Goal: Task Accomplishment & Management: Use online tool/utility

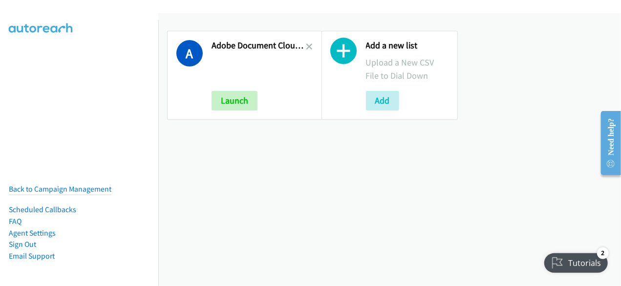
click at [240, 89] on div "Adobe Document Cloud Q3 Anz Launch" at bounding box center [259, 75] width 95 height 70
click at [307, 48] on icon at bounding box center [310, 47] width 7 height 7
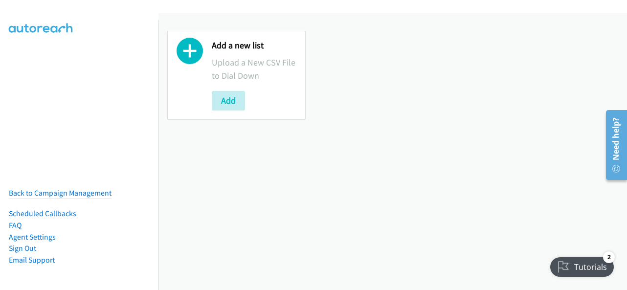
click at [334, 179] on div "Add a new list Upload a New CSV File to Dial Down Add" at bounding box center [392, 151] width 468 height 277
click at [334, 154] on div "Add a new list Upload a New CSV File to Dial Down Add" at bounding box center [392, 151] width 468 height 277
click at [239, 101] on button "Add" at bounding box center [228, 101] width 33 height 20
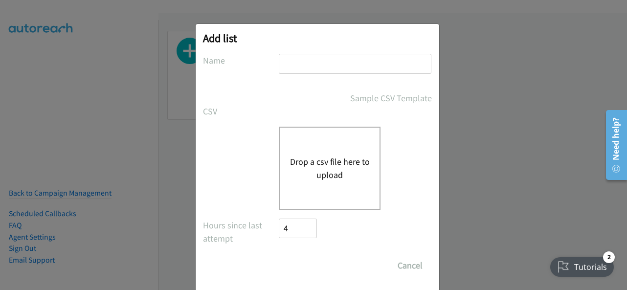
drag, startPoint x: 280, startPoint y: 57, endPoint x: 284, endPoint y: 64, distance: 8.3
click at [280, 57] on input "text" at bounding box center [355, 64] width 153 height 20
type input "cript - Splunk FY26Q1 CS - O11Y SEC DMAI DM"
click at [313, 176] on button "Drop a csv file here to upload" at bounding box center [329, 168] width 80 height 26
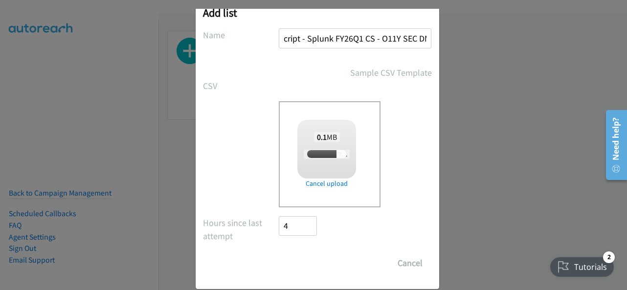
scroll to position [39, 0]
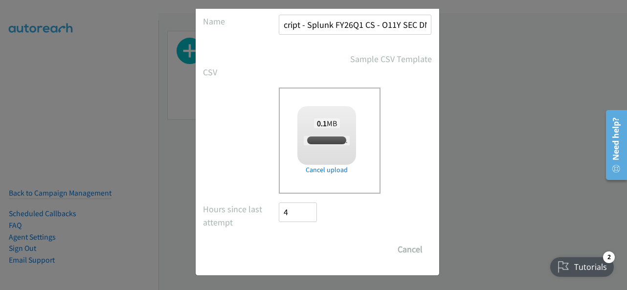
checkbox input "true"
click at [289, 252] on input "Save List" at bounding box center [304, 250] width 51 height 20
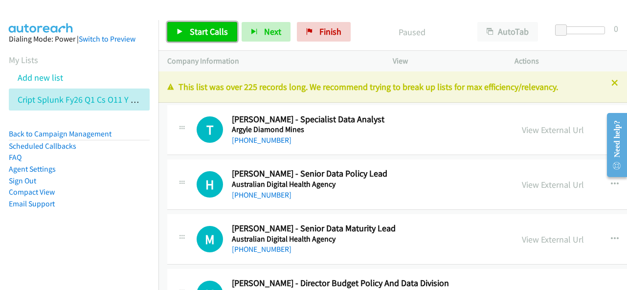
click at [211, 38] on link "Start Calls" at bounding box center [202, 32] width 70 height 20
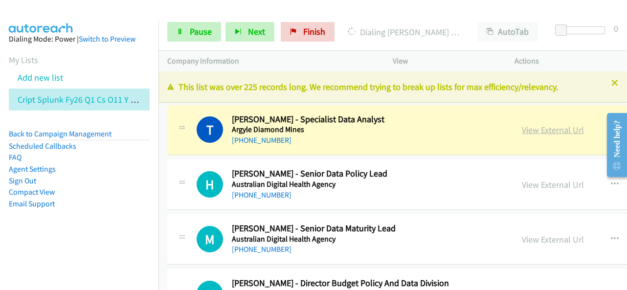
click at [522, 134] on link "View External Url" at bounding box center [553, 129] width 62 height 11
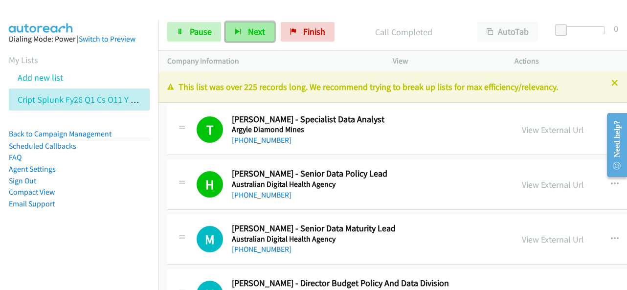
click at [240, 35] on button "Next" at bounding box center [249, 32] width 49 height 20
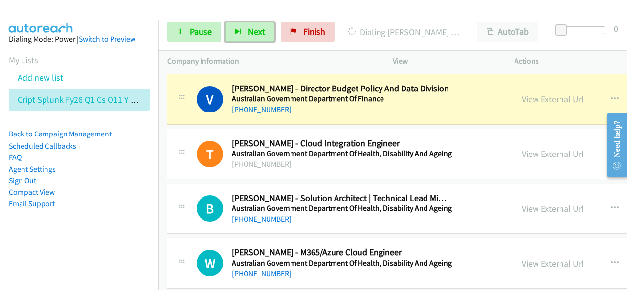
scroll to position [196, 0]
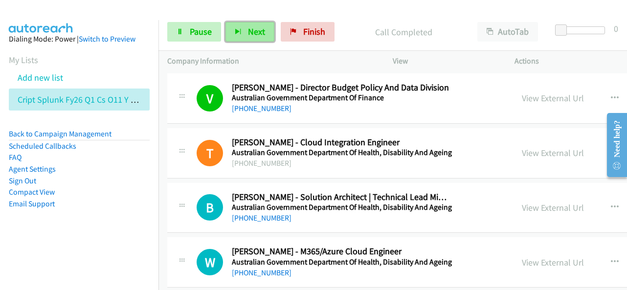
click at [258, 22] on button "Next" at bounding box center [249, 32] width 49 height 20
click at [242, 31] on button "Next" at bounding box center [249, 32] width 49 height 20
click at [244, 35] on button "Next" at bounding box center [249, 32] width 49 height 20
click at [254, 34] on span "Next" at bounding box center [256, 31] width 17 height 11
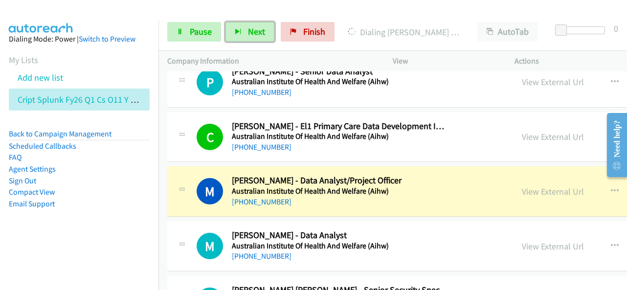
scroll to position [587, 0]
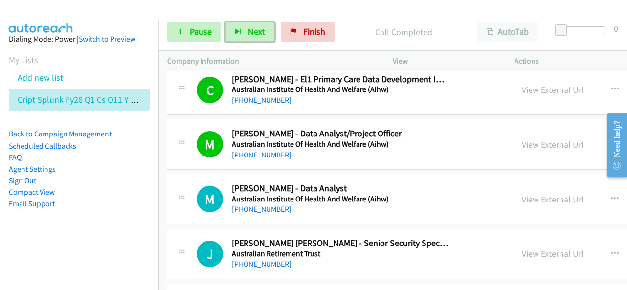
drag, startPoint x: 241, startPoint y: 28, endPoint x: 364, endPoint y: 42, distance: 124.0
click at [241, 28] on button "Next" at bounding box center [249, 32] width 49 height 20
click at [255, 25] on button "Next" at bounding box center [249, 32] width 49 height 20
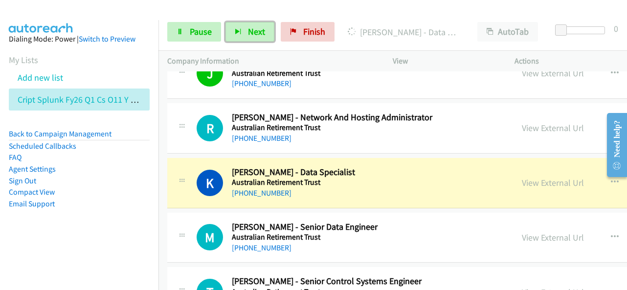
scroll to position [782, 0]
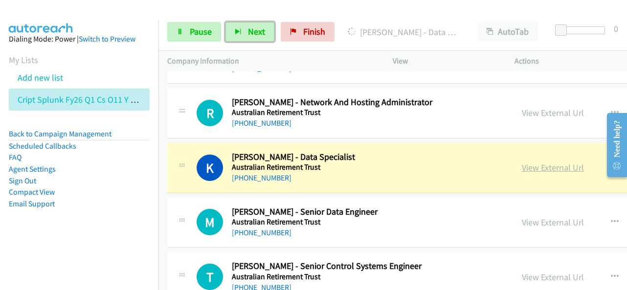
click at [522, 162] on link "View External Url" at bounding box center [553, 167] width 62 height 11
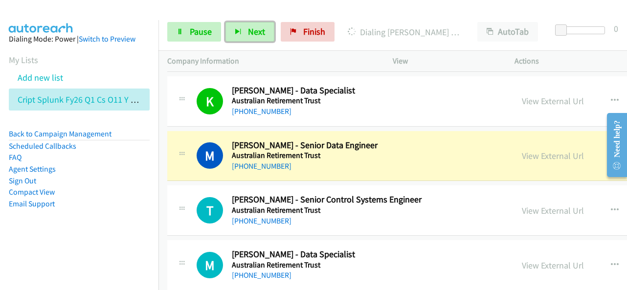
scroll to position [880, 0]
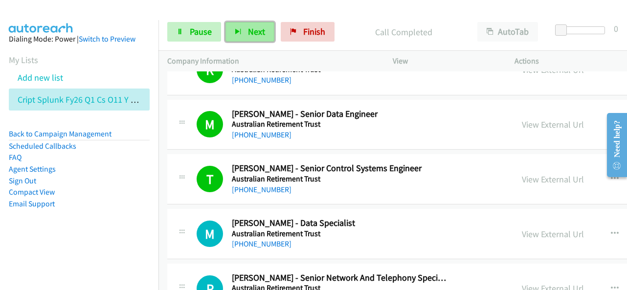
click at [255, 32] on span "Next" at bounding box center [256, 31] width 17 height 11
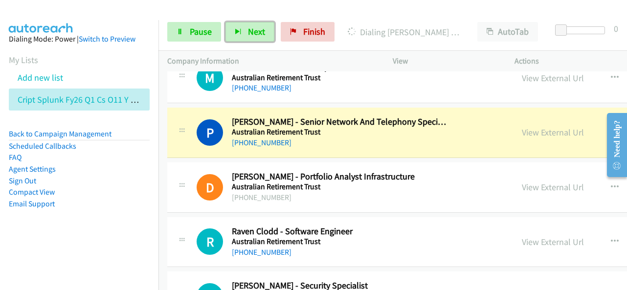
scroll to position [1027, 0]
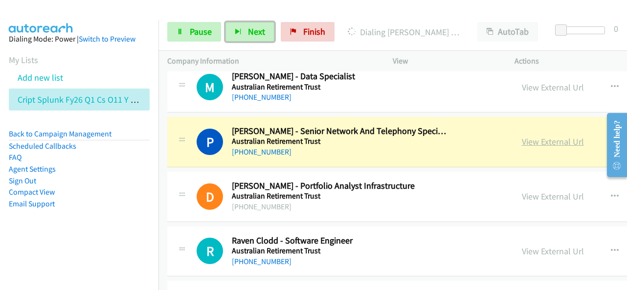
click at [522, 141] on link "View External Url" at bounding box center [553, 141] width 62 height 11
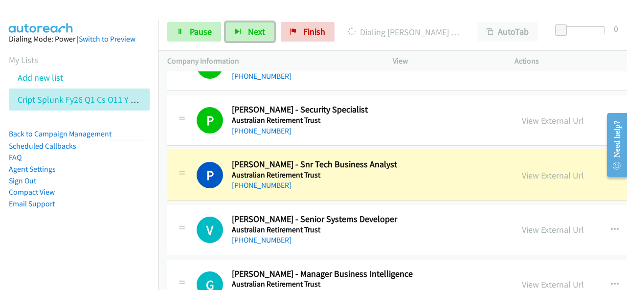
scroll to position [1271, 0]
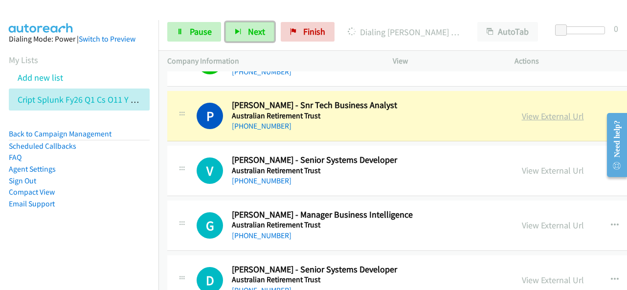
click at [522, 111] on link "View External Url" at bounding box center [553, 115] width 62 height 11
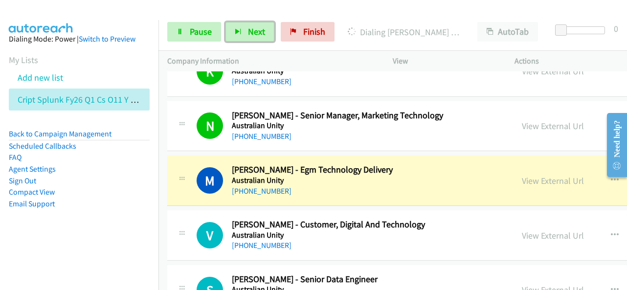
scroll to position [1760, 0]
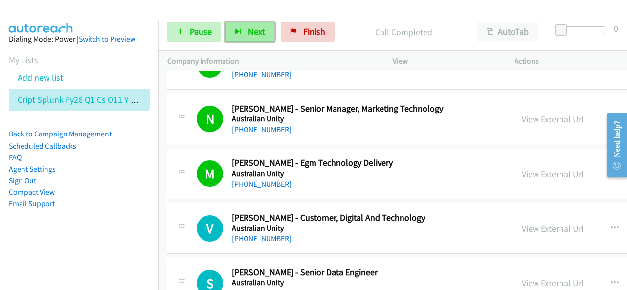
click at [245, 39] on button "Next" at bounding box center [249, 32] width 49 height 20
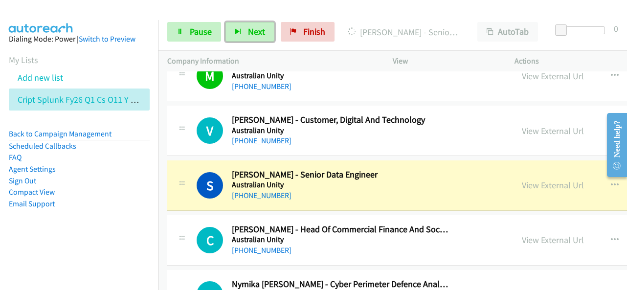
scroll to position [1907, 0]
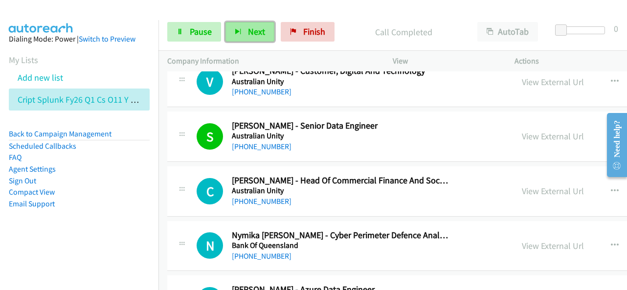
click at [258, 32] on span "Next" at bounding box center [256, 31] width 17 height 11
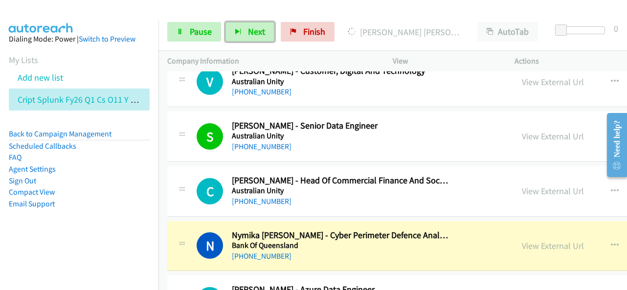
scroll to position [1956, 0]
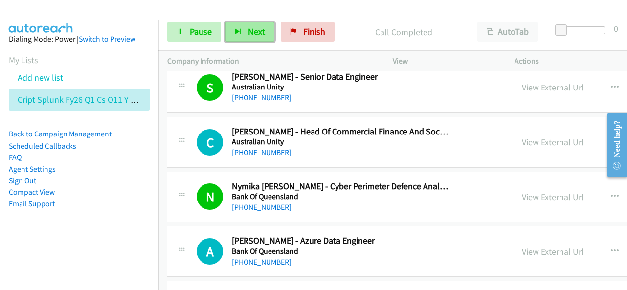
click at [235, 26] on button "Next" at bounding box center [249, 32] width 49 height 20
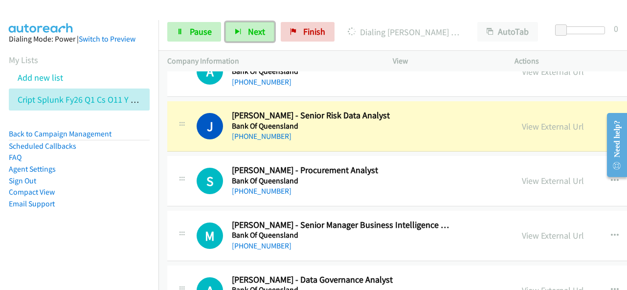
scroll to position [2151, 0]
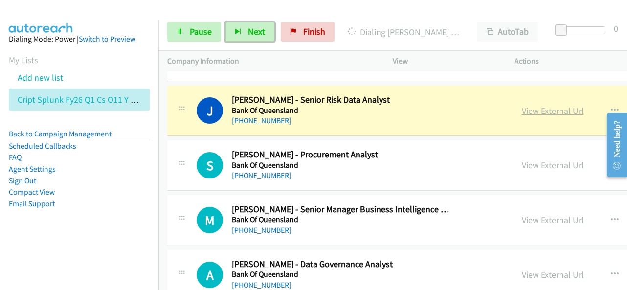
click at [522, 105] on link "View External Url" at bounding box center [553, 110] width 62 height 11
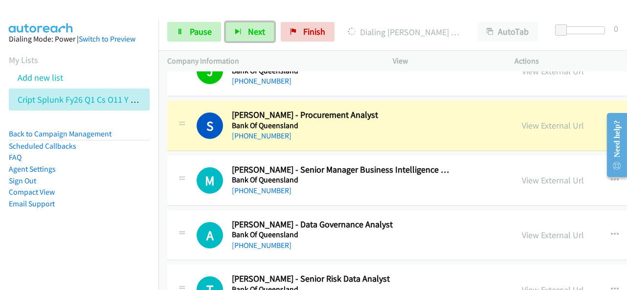
scroll to position [2200, 0]
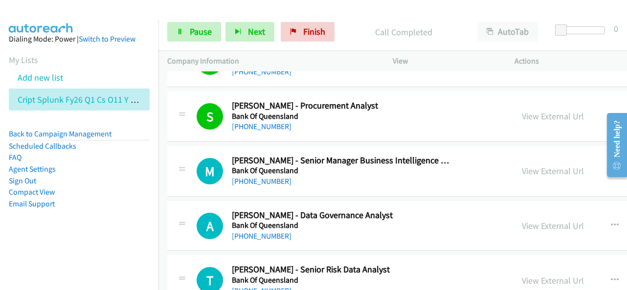
click at [243, 45] on div "Start Calls Pause Next Finish Call Completed AutoTab AutoTab 0" at bounding box center [392, 32] width 468 height 38
click at [248, 32] on span "Next" at bounding box center [256, 31] width 17 height 11
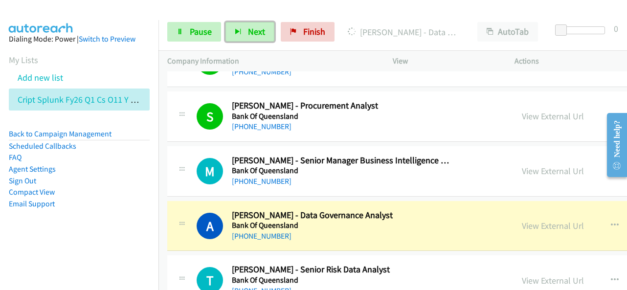
scroll to position [2249, 0]
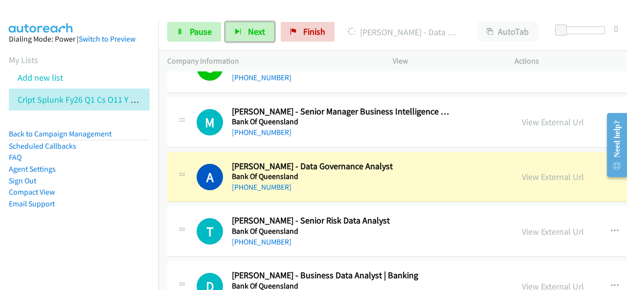
drag, startPoint x: 501, startPoint y: 171, endPoint x: 331, endPoint y: 289, distance: 206.4
drag, startPoint x: 341, startPoint y: 173, endPoint x: 348, endPoint y: 172, distance: 7.0
click at [341, 173] on h5 "Bank Of Queensland" at bounding box center [341, 177] width 218 height 10
click at [522, 171] on link "View External Url" at bounding box center [553, 176] width 62 height 11
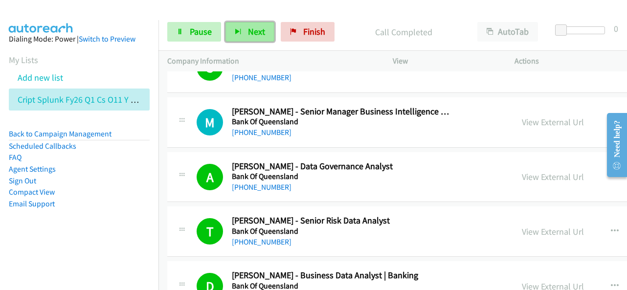
click at [243, 28] on button "Next" at bounding box center [249, 32] width 49 height 20
click at [252, 27] on span "Next" at bounding box center [256, 31] width 17 height 11
click at [239, 30] on icon "button" at bounding box center [238, 32] width 7 height 7
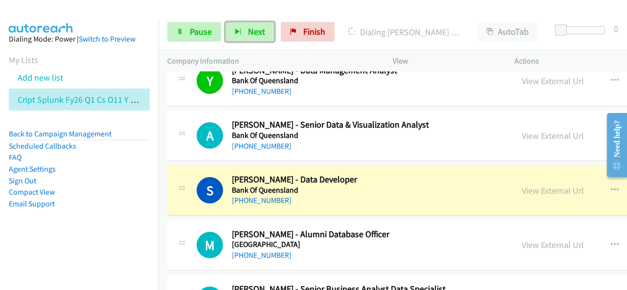
scroll to position [2689, 0]
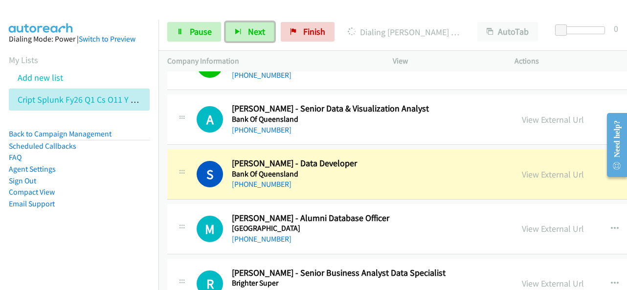
drag, startPoint x: 519, startPoint y: 168, endPoint x: 382, endPoint y: 190, distance: 139.2
click at [327, 182] on div "S Callback Scheduled [PERSON_NAME] - Data Developer Bank Of Queensland [GEOGRAP…" at bounding box center [495, 174] width 656 height 50
click at [522, 168] on div "View External Url" at bounding box center [553, 174] width 62 height 13
click at [522, 169] on link "View External Url" at bounding box center [553, 174] width 62 height 11
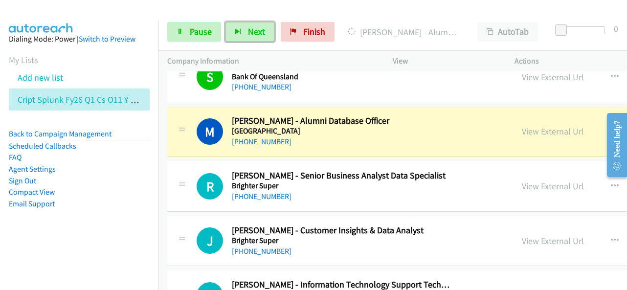
scroll to position [2787, 0]
click at [522, 125] on link "View External Url" at bounding box center [553, 130] width 62 height 11
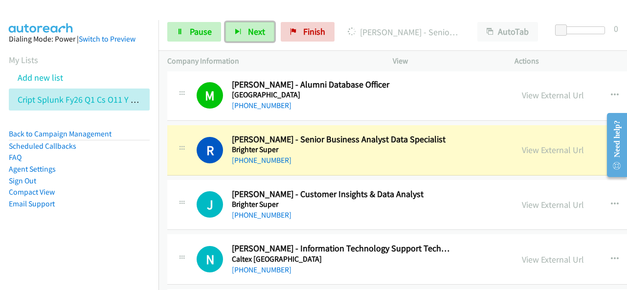
scroll to position [2836, 0]
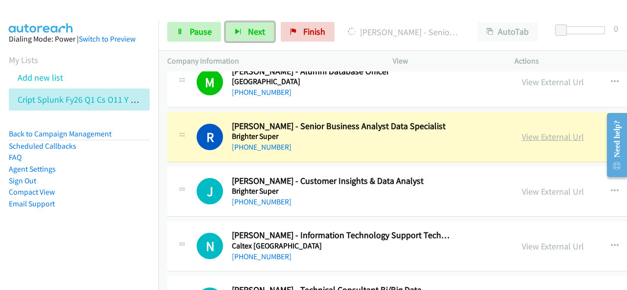
click at [522, 131] on link "View External Url" at bounding box center [553, 136] width 62 height 11
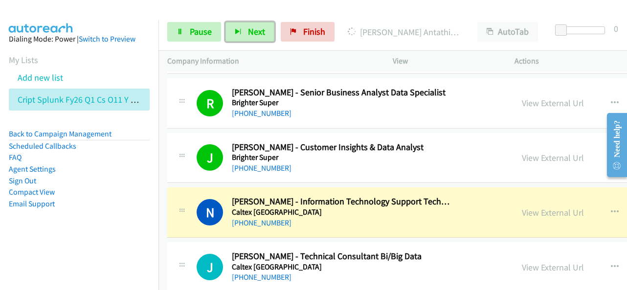
scroll to position [2884, 0]
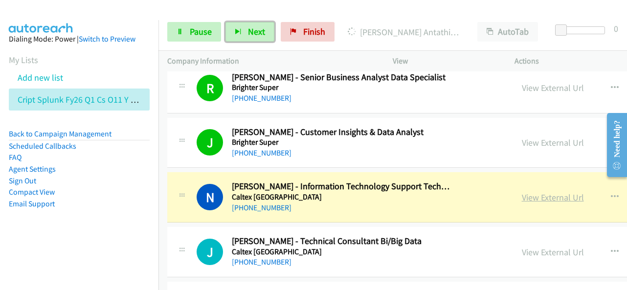
click at [522, 192] on link "View External Url" at bounding box center [553, 197] width 62 height 11
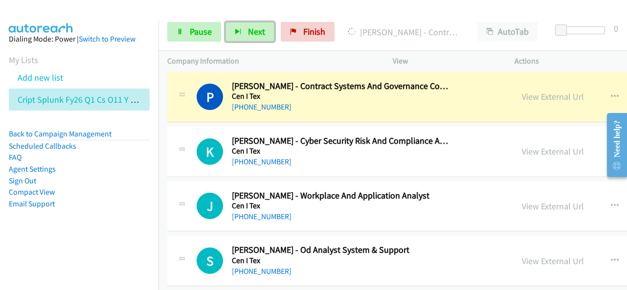
scroll to position [3373, 0]
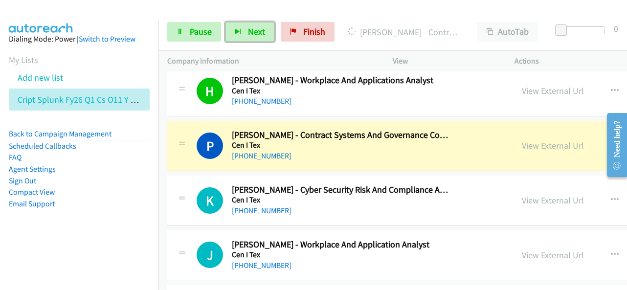
drag, startPoint x: 518, startPoint y: 135, endPoint x: 352, endPoint y: 289, distance: 226.3
click at [362, 150] on div "[PHONE_NUMBER]" at bounding box center [341, 156] width 218 height 12
click at [522, 140] on link "View External Url" at bounding box center [553, 145] width 62 height 11
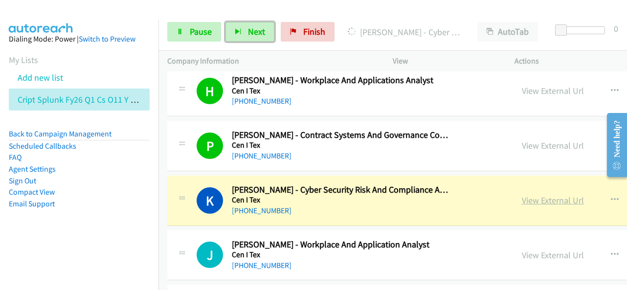
scroll to position [3422, 0]
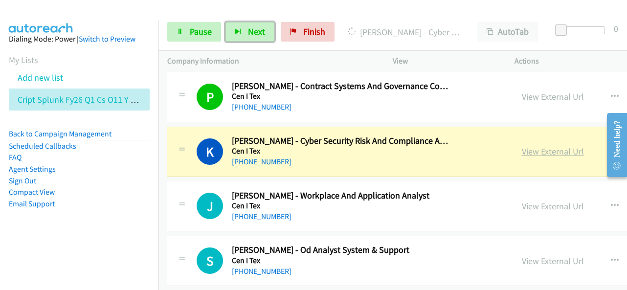
click at [522, 146] on link "View External Url" at bounding box center [553, 151] width 62 height 11
click at [188, 34] on link "Pause" at bounding box center [194, 32] width 54 height 20
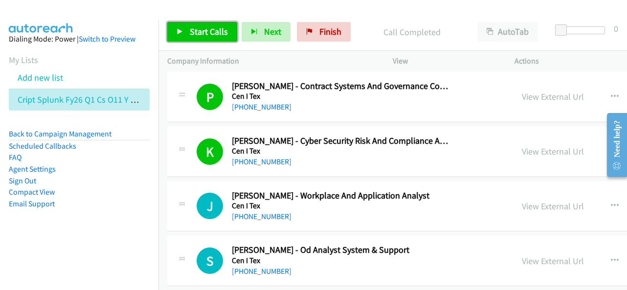
click at [228, 27] on link "Start Calls" at bounding box center [202, 32] width 70 height 20
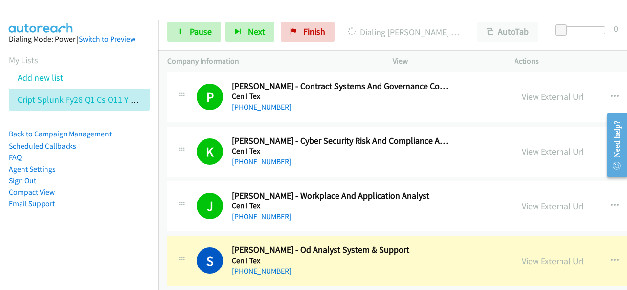
scroll to position [3471, 0]
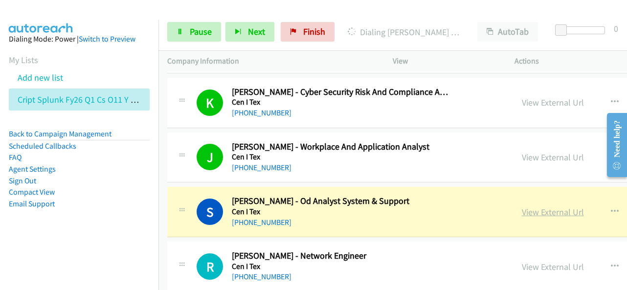
click at [522, 206] on link "View External Url" at bounding box center [553, 211] width 62 height 11
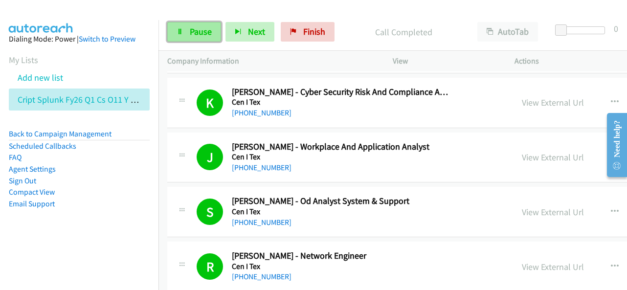
click at [198, 28] on span "Pause" at bounding box center [201, 31] width 22 height 11
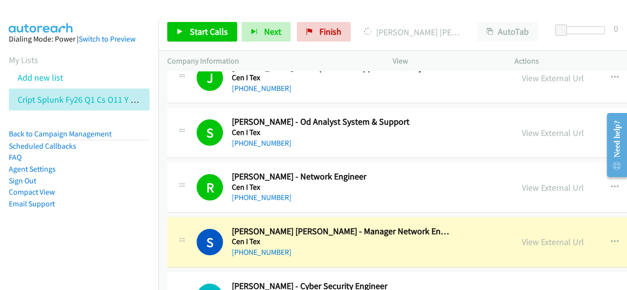
scroll to position [3667, 0]
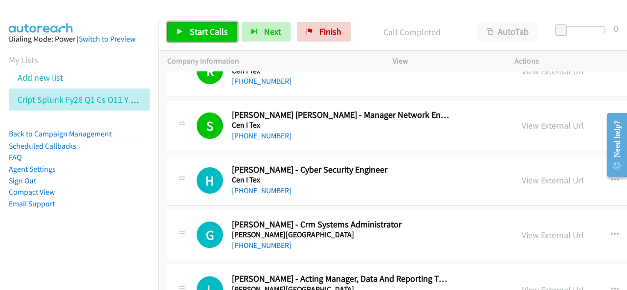
click at [225, 32] on span "Start Calls" at bounding box center [209, 31] width 38 height 11
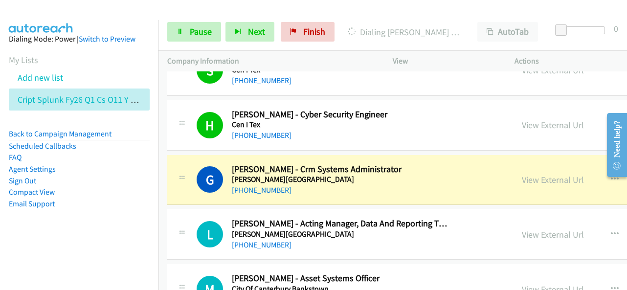
scroll to position [3764, 0]
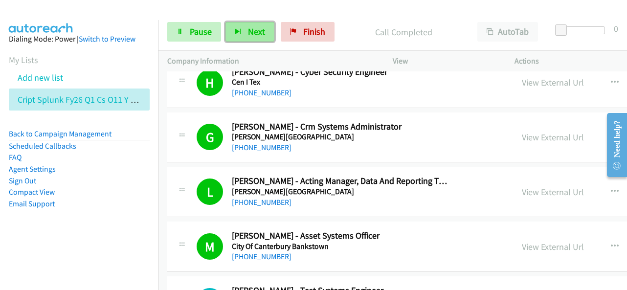
click at [257, 32] on span "Next" at bounding box center [256, 31] width 17 height 11
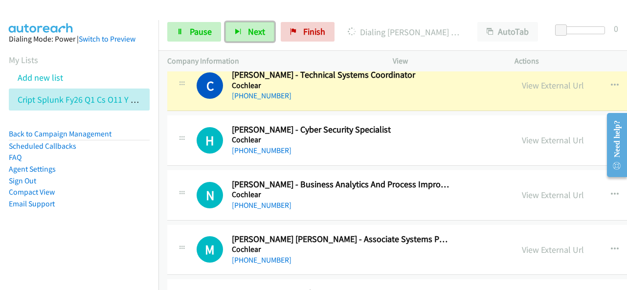
scroll to position [4204, 0]
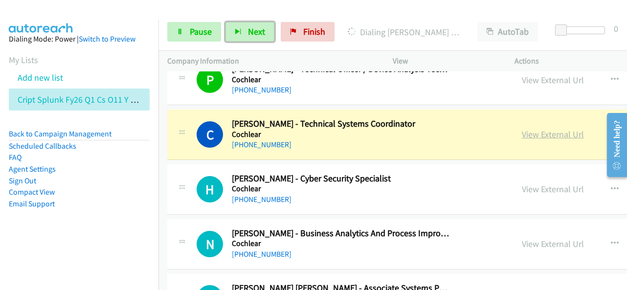
click at [522, 129] on link "View External Url" at bounding box center [553, 134] width 62 height 11
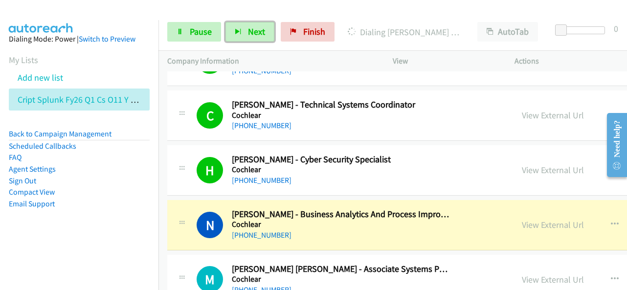
scroll to position [4253, 0]
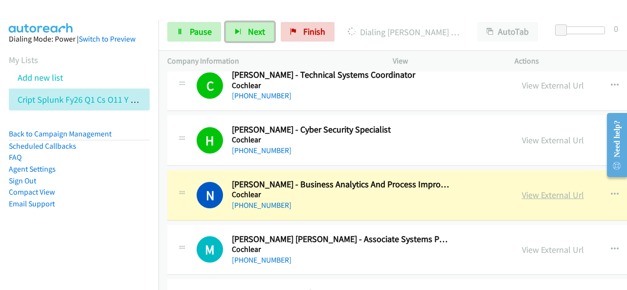
click at [522, 189] on link "View External Url" at bounding box center [553, 194] width 62 height 11
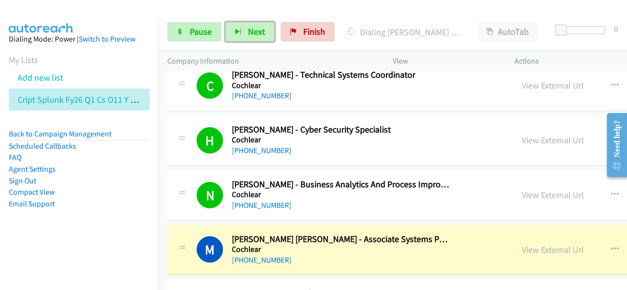
scroll to position [4302, 0]
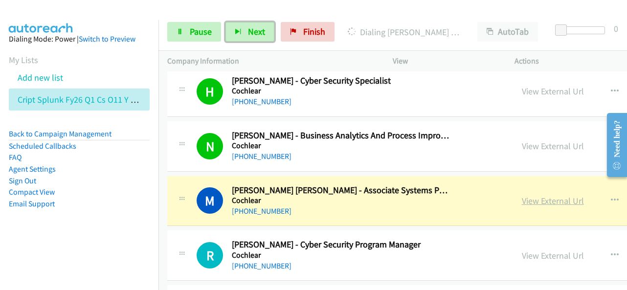
click at [522, 195] on link "View External Url" at bounding box center [553, 200] width 62 height 11
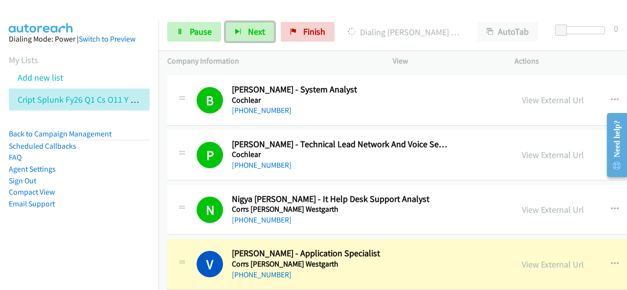
scroll to position [4938, 0]
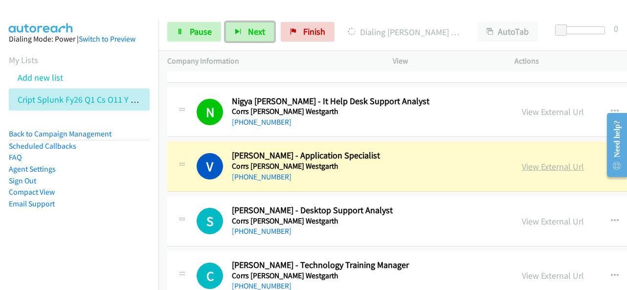
click at [522, 161] on link "View External Url" at bounding box center [553, 166] width 62 height 11
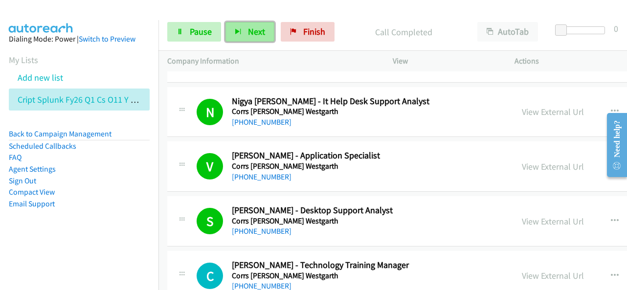
click at [261, 31] on span "Next" at bounding box center [256, 31] width 17 height 11
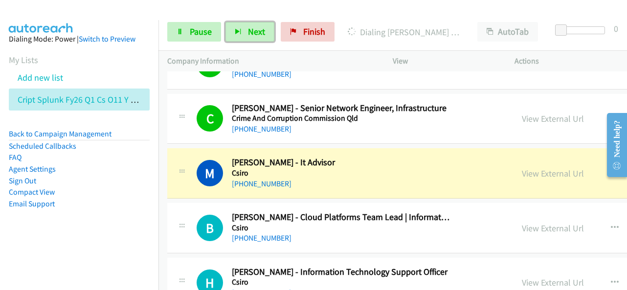
scroll to position [5280, 0]
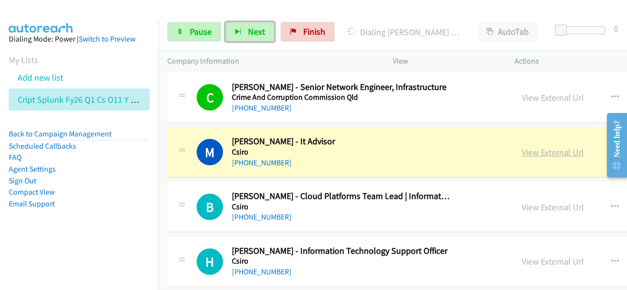
click at [522, 147] on link "View External Url" at bounding box center [553, 152] width 62 height 11
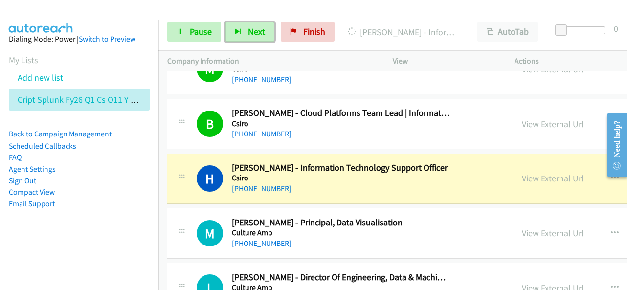
scroll to position [5378, 0]
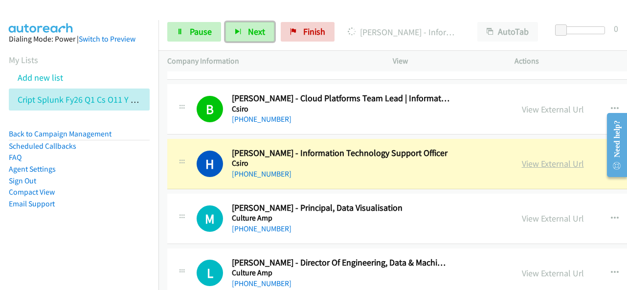
click at [522, 158] on link "View External Url" at bounding box center [553, 163] width 62 height 11
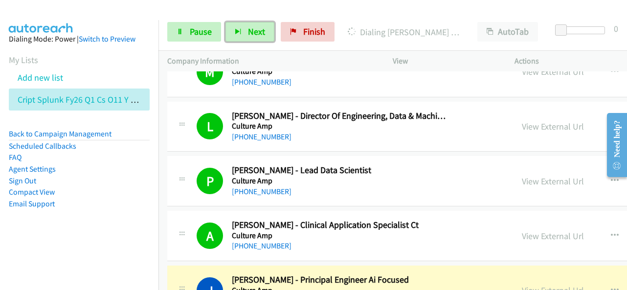
scroll to position [5622, 0]
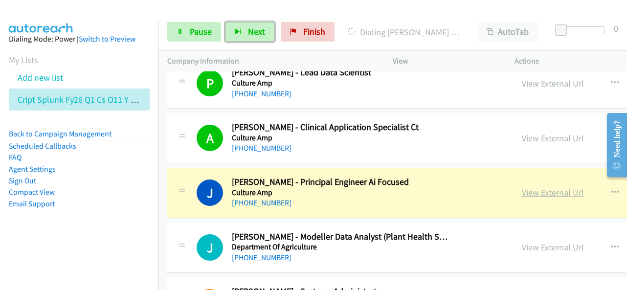
click at [522, 187] on link "View External Url" at bounding box center [553, 192] width 62 height 11
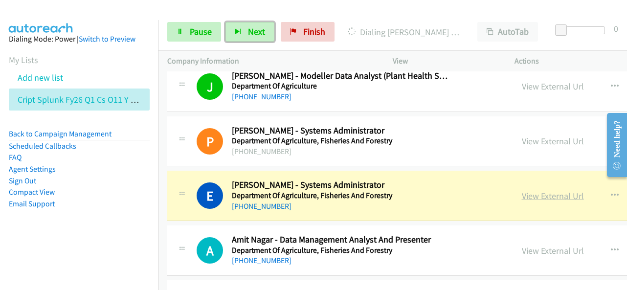
scroll to position [5769, 0]
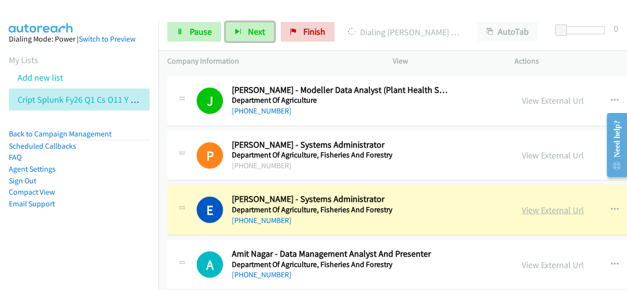
click at [522, 204] on link "View External Url" at bounding box center [553, 209] width 62 height 11
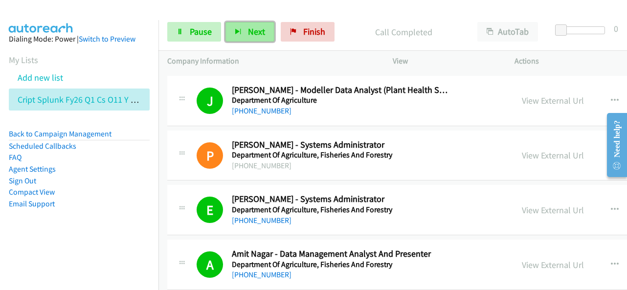
click at [242, 27] on button "Next" at bounding box center [249, 32] width 49 height 20
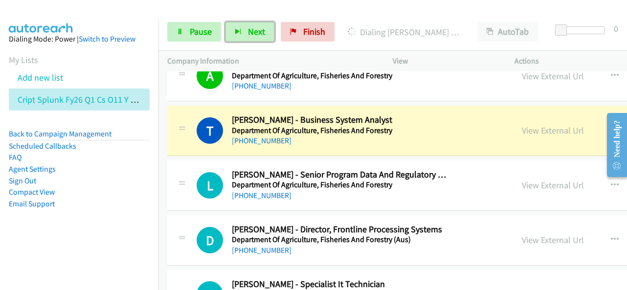
scroll to position [5964, 0]
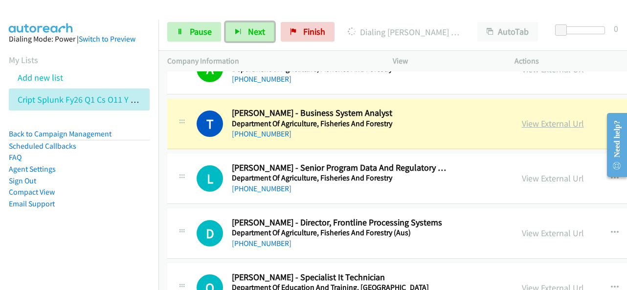
click at [522, 118] on link "View External Url" at bounding box center [553, 123] width 62 height 11
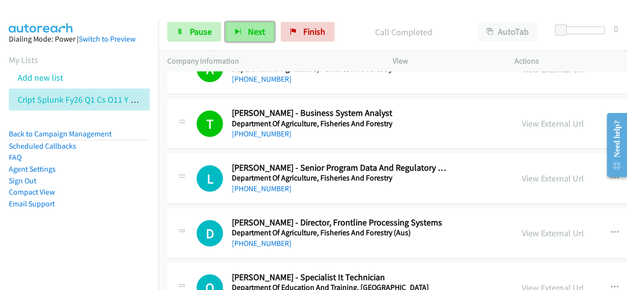
click at [248, 27] on span "Next" at bounding box center [256, 31] width 17 height 11
click at [257, 37] on span "Next" at bounding box center [256, 31] width 17 height 11
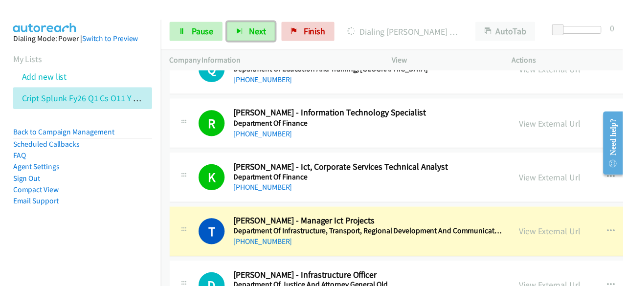
scroll to position [6258, 0]
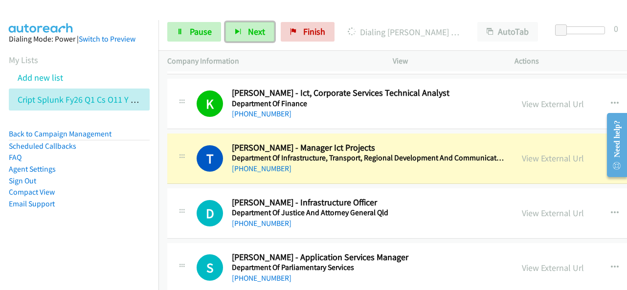
drag, startPoint x: 521, startPoint y: 144, endPoint x: 358, endPoint y: 269, distance: 205.4
drag, startPoint x: 499, startPoint y: 139, endPoint x: 304, endPoint y: 37, distance: 220.4
click at [522, 153] on link "View External Url" at bounding box center [553, 158] width 62 height 11
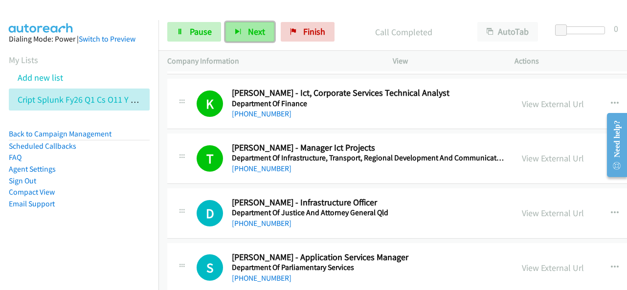
click at [253, 28] on span "Next" at bounding box center [256, 31] width 17 height 11
click at [242, 32] on button "Next" at bounding box center [249, 32] width 49 height 20
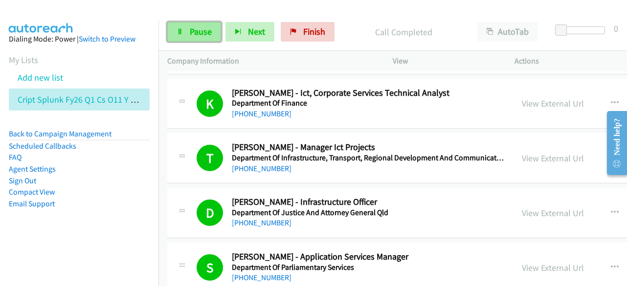
click at [198, 24] on link "Pause" at bounding box center [194, 32] width 54 height 20
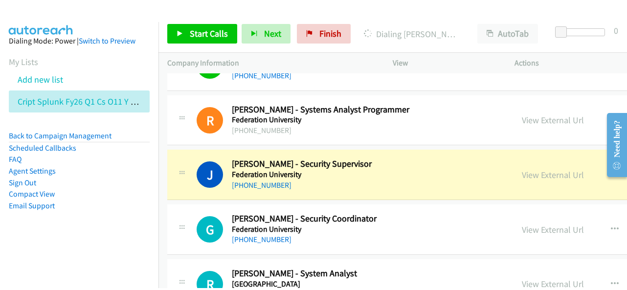
scroll to position [6893, 0]
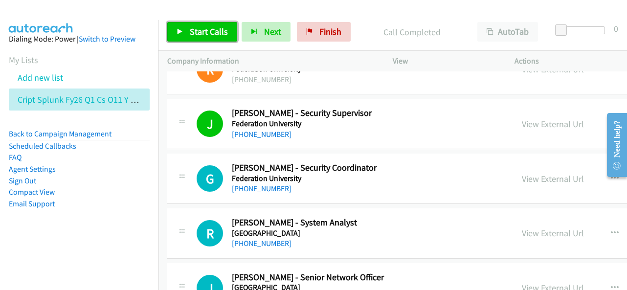
click at [216, 32] on span "Start Calls" at bounding box center [209, 31] width 38 height 11
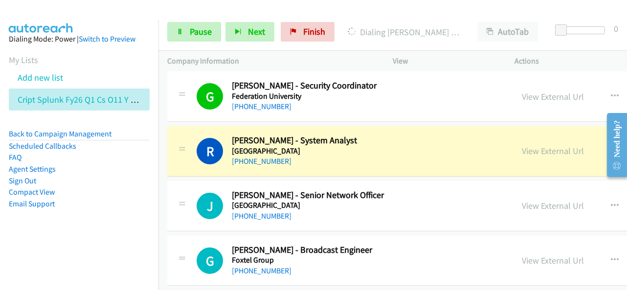
scroll to position [6991, 0]
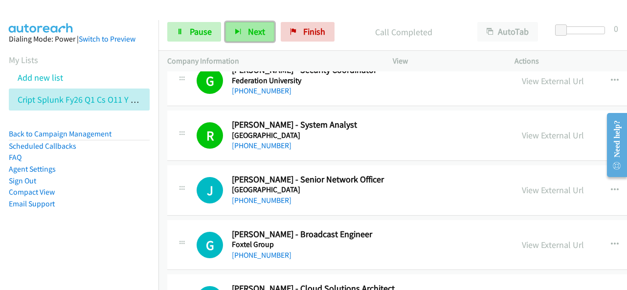
click at [252, 30] on span "Next" at bounding box center [256, 31] width 17 height 11
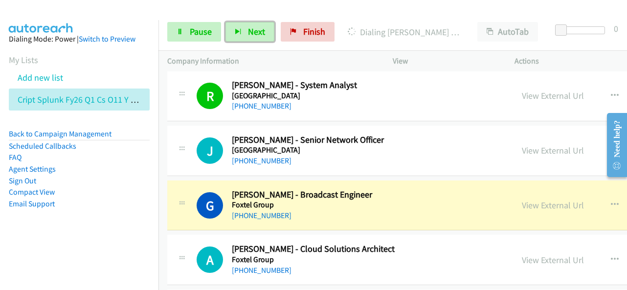
scroll to position [7040, 0]
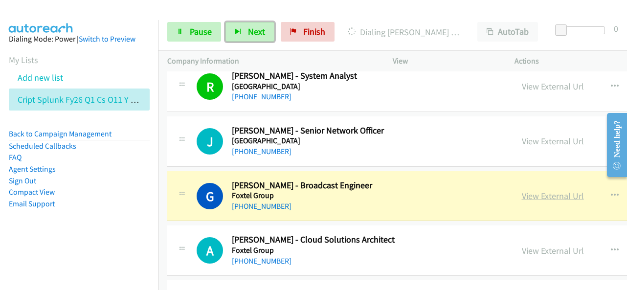
drag, startPoint x: 380, startPoint y: 185, endPoint x: 493, endPoint y: 176, distance: 112.7
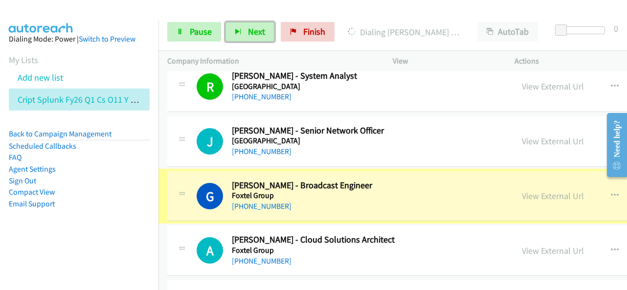
click at [522, 190] on link "View External Url" at bounding box center [553, 195] width 62 height 11
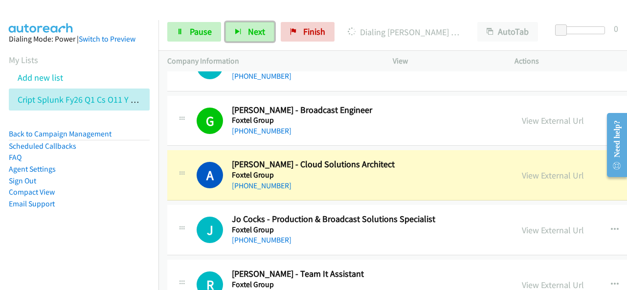
scroll to position [7138, 0]
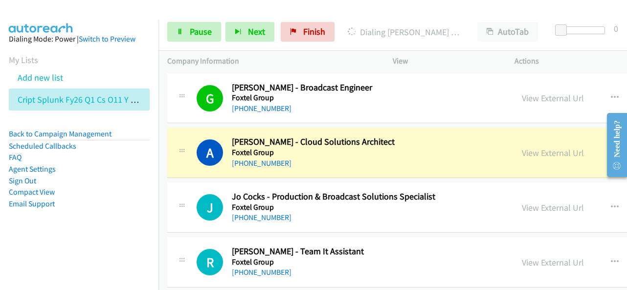
click at [350, 30] on icon at bounding box center [351, 32] width 10 height 10
click at [78, 197] on li "Compact View" at bounding box center [79, 192] width 141 height 12
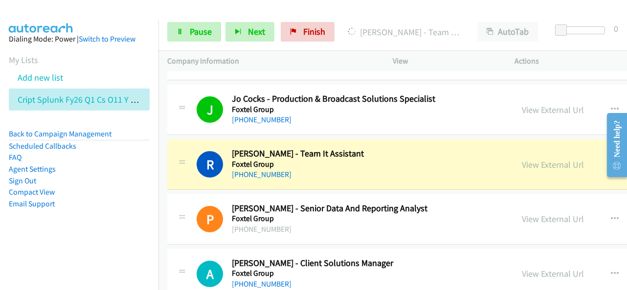
scroll to position [7284, 0]
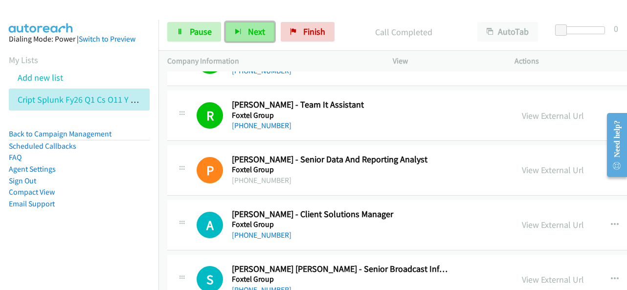
click at [254, 33] on span "Next" at bounding box center [256, 31] width 17 height 11
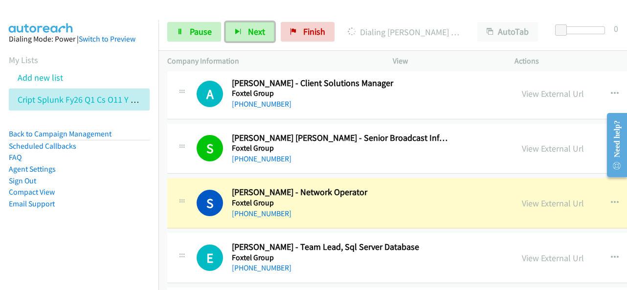
scroll to position [7431, 0]
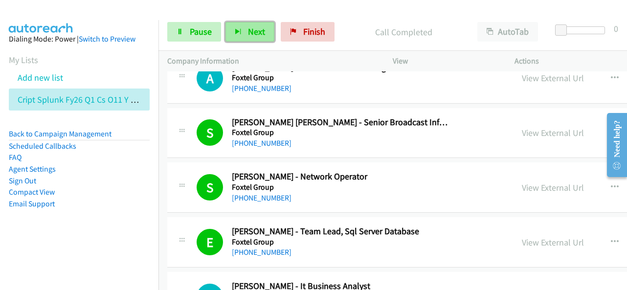
click at [249, 29] on span "Next" at bounding box center [256, 31] width 17 height 11
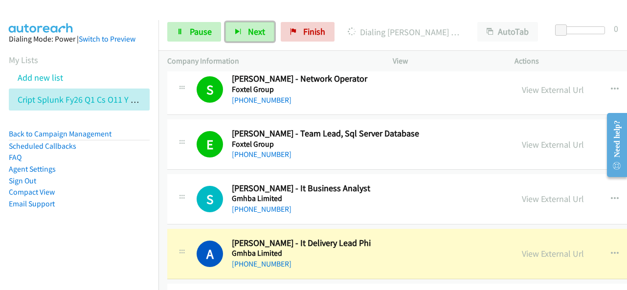
scroll to position [7627, 0]
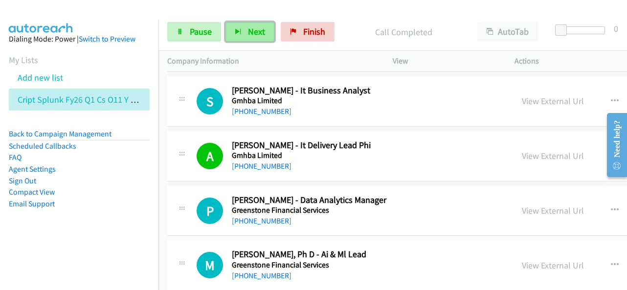
click at [263, 35] on span "Next" at bounding box center [256, 31] width 17 height 11
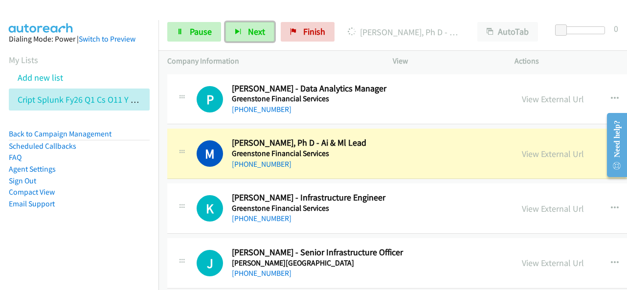
scroll to position [7773, 0]
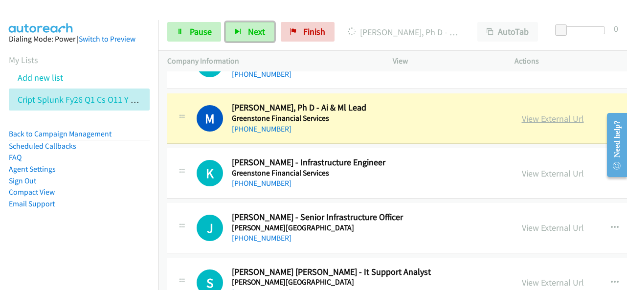
click at [522, 113] on link "View External Url" at bounding box center [553, 118] width 62 height 11
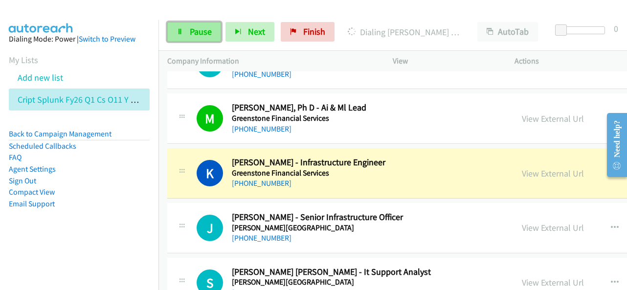
drag, startPoint x: 187, startPoint y: 30, endPoint x: 188, endPoint y: 24, distance: 6.5
click at [188, 30] on link "Pause" at bounding box center [194, 32] width 54 height 20
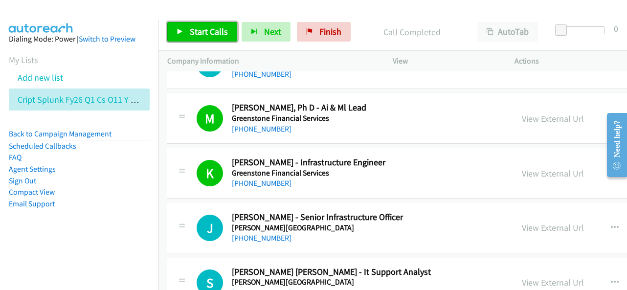
click at [215, 29] on span "Start Calls" at bounding box center [209, 31] width 38 height 11
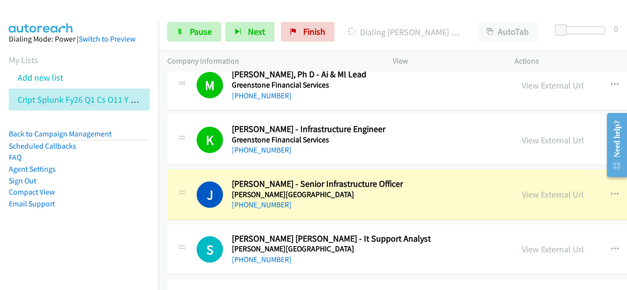
scroll to position [7822, 0]
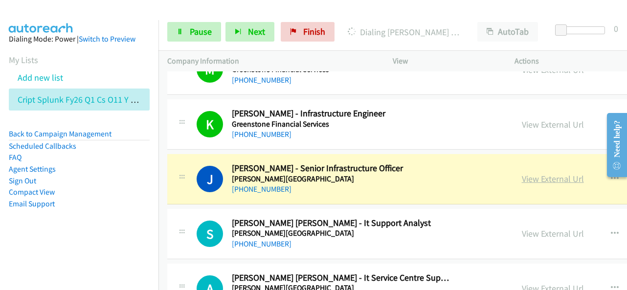
click at [522, 173] on link "View External Url" at bounding box center [553, 178] width 62 height 11
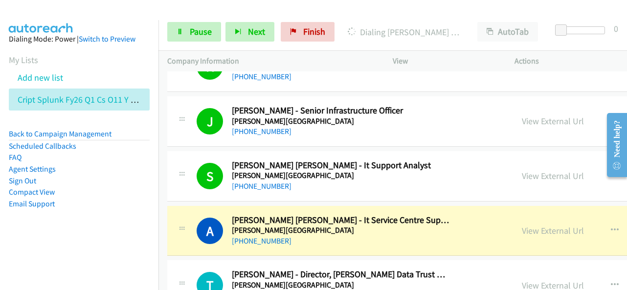
scroll to position [7969, 0]
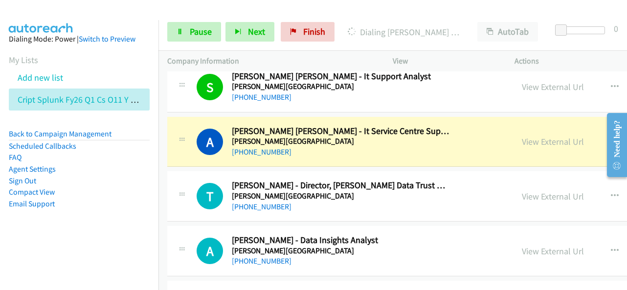
drag, startPoint x: 360, startPoint y: 26, endPoint x: 346, endPoint y: 30, distance: 14.2
click at [357, 29] on p "Dialing [PERSON_NAME] [PERSON_NAME] - It Service Centre Support Analyst" at bounding box center [404, 31] width 112 height 13
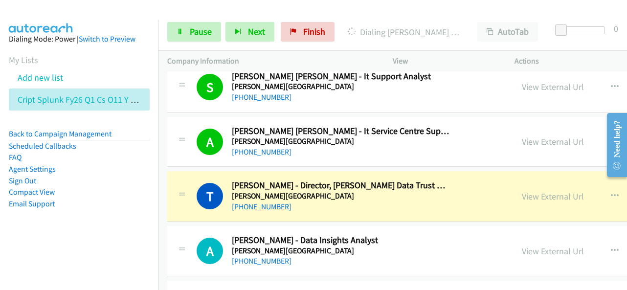
click at [345, 11] on div at bounding box center [309, 19] width 618 height 38
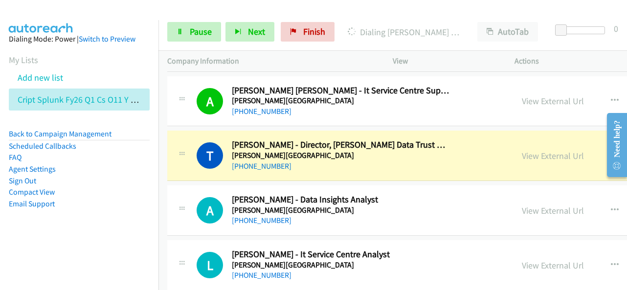
scroll to position [8018, 0]
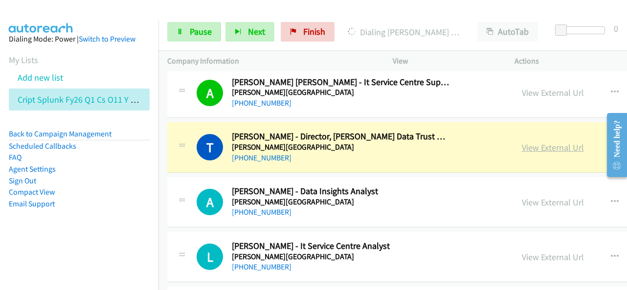
click at [522, 142] on link "View External Url" at bounding box center [553, 147] width 62 height 11
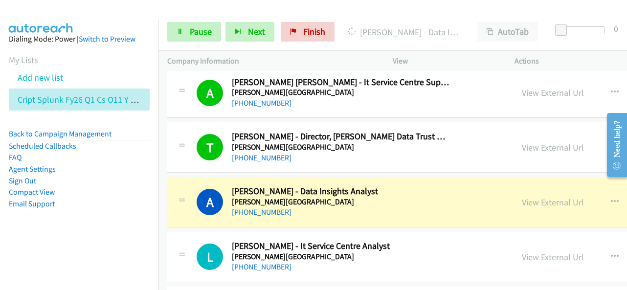
scroll to position [8067, 0]
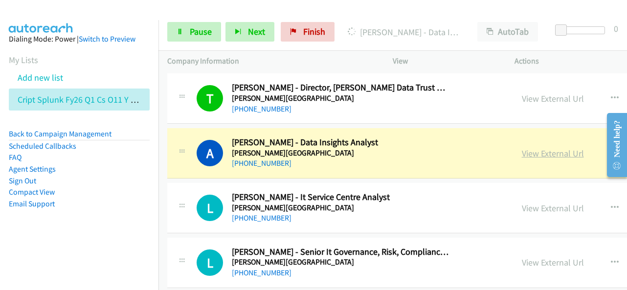
click at [522, 148] on link "View External Url" at bounding box center [553, 153] width 62 height 11
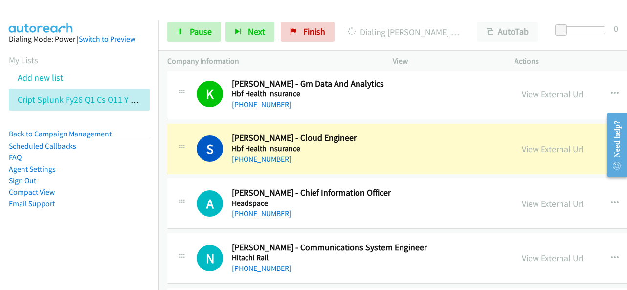
scroll to position [8360, 0]
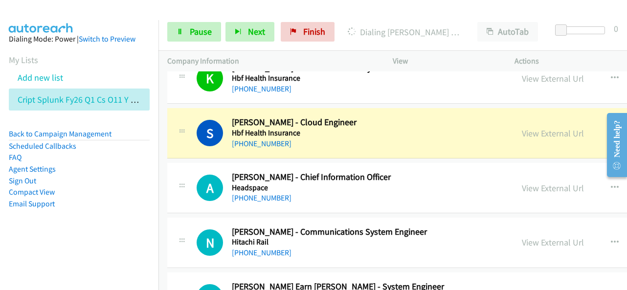
click at [337, 10] on div at bounding box center [309, 19] width 618 height 38
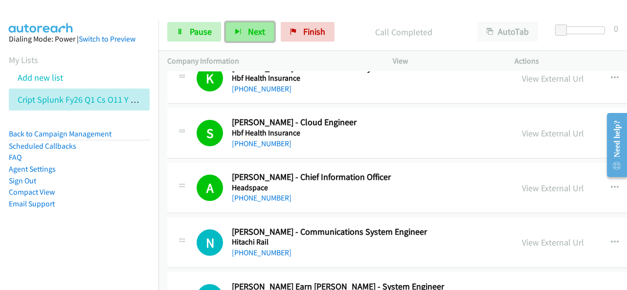
click at [254, 39] on button "Next" at bounding box center [249, 32] width 49 height 20
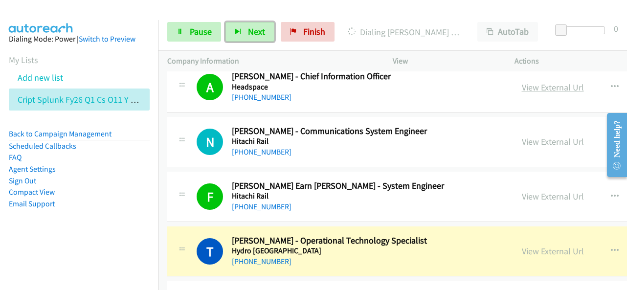
scroll to position [8555, 0]
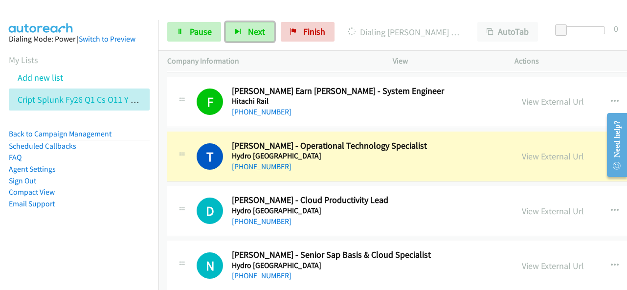
drag, startPoint x: 505, startPoint y: 131, endPoint x: 351, endPoint y: 269, distance: 207.0
drag, startPoint x: 360, startPoint y: 140, endPoint x: 408, endPoint y: 138, distance: 48.5
click at [360, 161] on div "[PHONE_NUMBER]" at bounding box center [341, 167] width 218 height 12
click at [522, 151] on link "View External Url" at bounding box center [553, 156] width 62 height 11
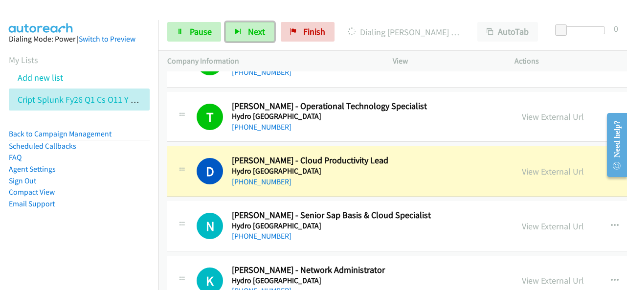
scroll to position [8604, 0]
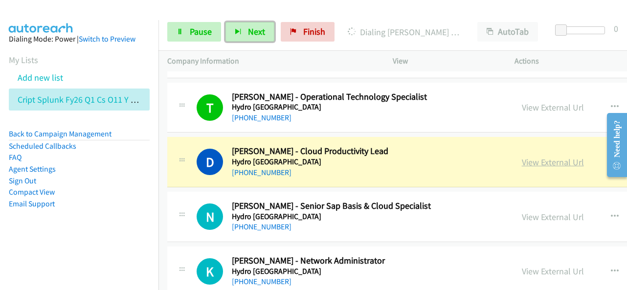
click at [522, 156] on link "View External Url" at bounding box center [553, 161] width 62 height 11
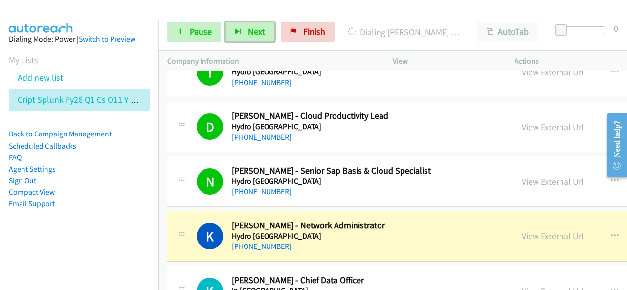
scroll to position [8653, 0]
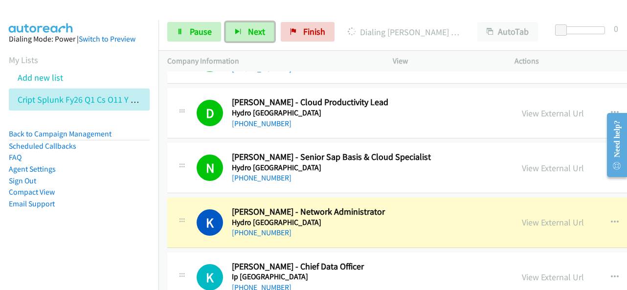
drag, startPoint x: 504, startPoint y: 196, endPoint x: 374, endPoint y: 242, distance: 138.1
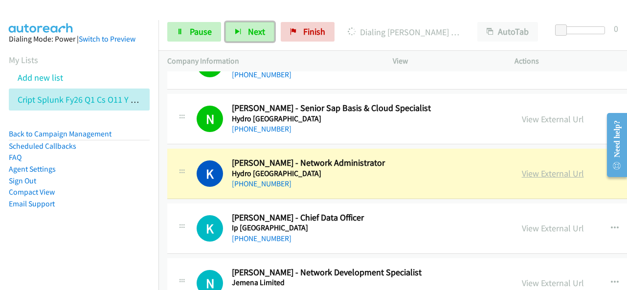
click at [522, 168] on link "View External Url" at bounding box center [553, 173] width 62 height 11
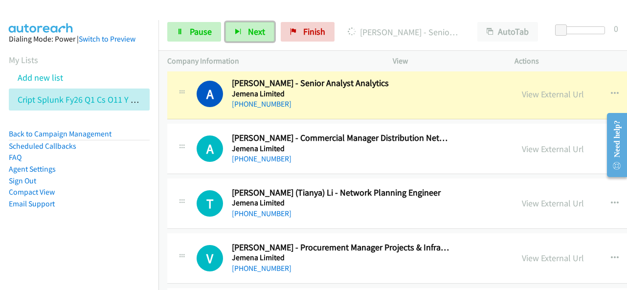
scroll to position [8947, 0]
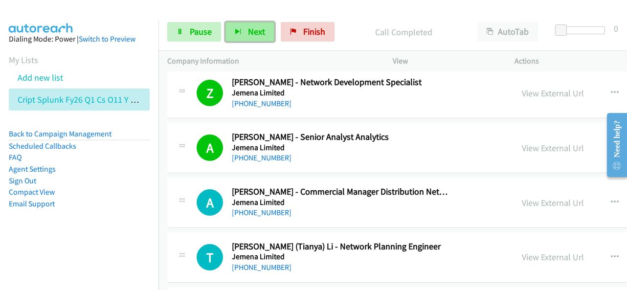
click at [233, 25] on button "Next" at bounding box center [249, 32] width 49 height 20
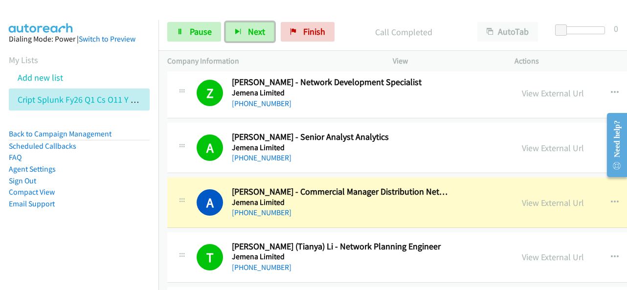
click at [375, 207] on div "[PHONE_NUMBER]" at bounding box center [341, 213] width 218 height 12
click at [522, 197] on link "View External Url" at bounding box center [553, 202] width 62 height 11
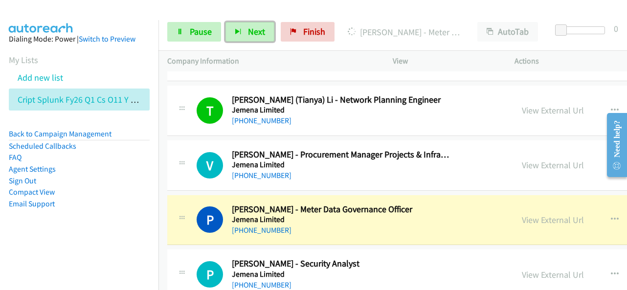
scroll to position [9191, 0]
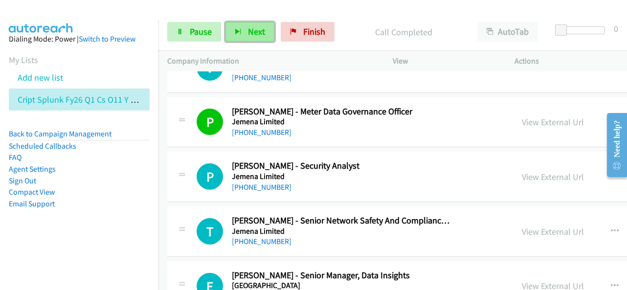
click at [262, 32] on span "Next" at bounding box center [256, 31] width 17 height 11
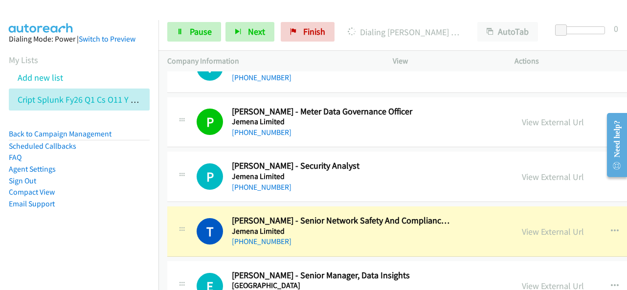
click at [344, 7] on div at bounding box center [309, 19] width 618 height 38
click at [522, 226] on link "View External Url" at bounding box center [553, 231] width 62 height 11
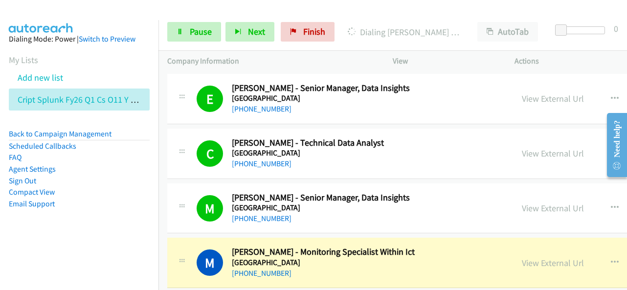
scroll to position [9435, 0]
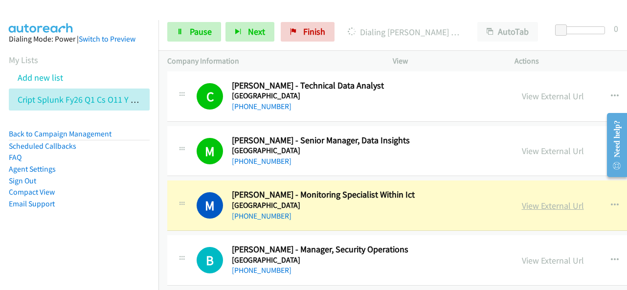
click at [522, 200] on link "View External Url" at bounding box center [553, 205] width 62 height 11
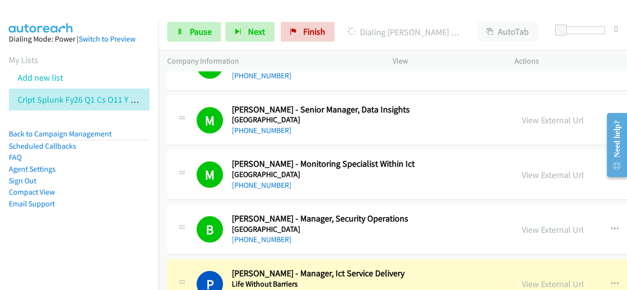
scroll to position [9533, 0]
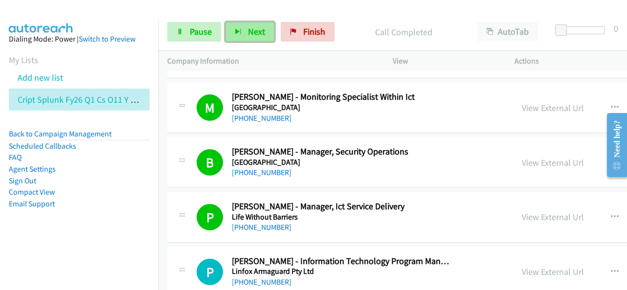
click at [243, 27] on button "Next" at bounding box center [249, 32] width 49 height 20
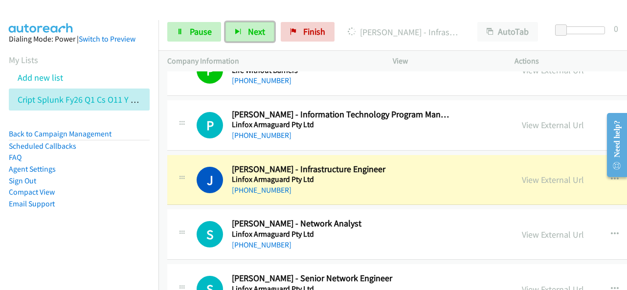
scroll to position [9729, 0]
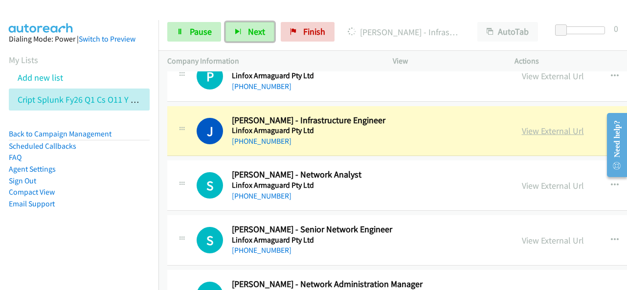
click at [522, 125] on link "View External Url" at bounding box center [553, 130] width 62 height 11
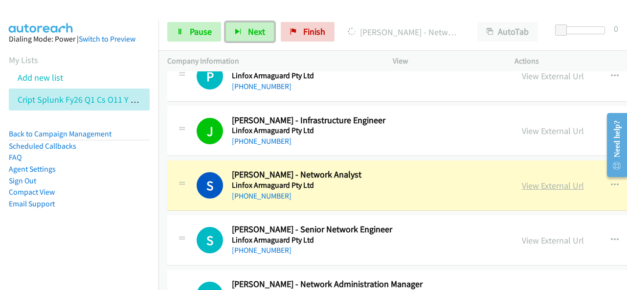
click at [522, 180] on link "View External Url" at bounding box center [553, 185] width 62 height 11
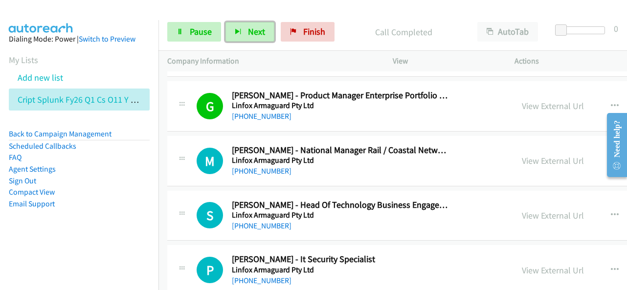
scroll to position [9924, 0]
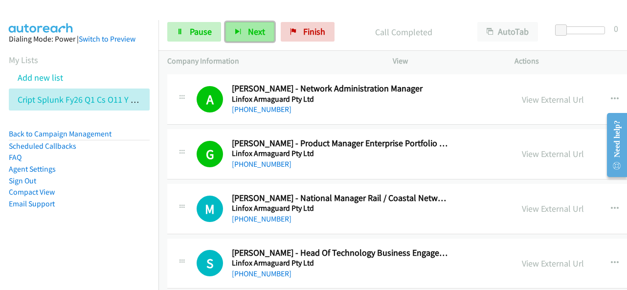
click at [245, 34] on button "Next" at bounding box center [249, 32] width 49 height 20
click at [240, 26] on button "Next" at bounding box center [249, 32] width 49 height 20
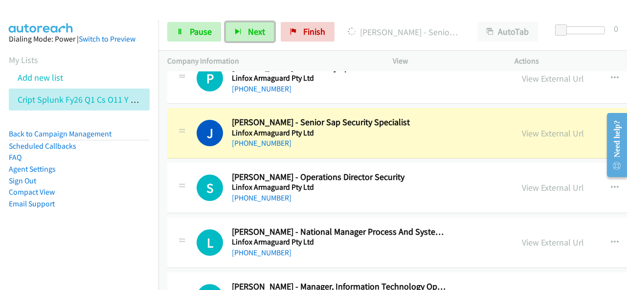
scroll to position [10169, 0]
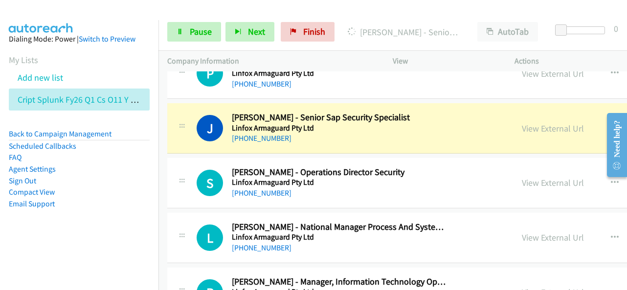
click at [342, 21] on div "Start Calls Pause Next Finish Dialing [PERSON_NAME] - Senior Sap Security Speci…" at bounding box center [392, 32] width 468 height 38
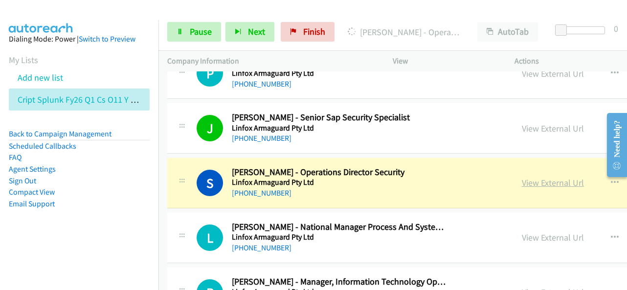
click at [522, 177] on link "View External Url" at bounding box center [553, 182] width 62 height 11
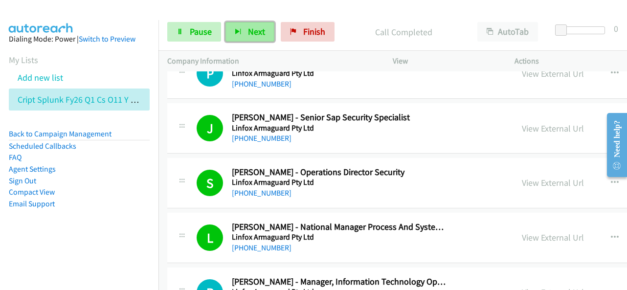
click at [256, 34] on span "Next" at bounding box center [256, 31] width 17 height 11
click at [241, 45] on div "Start Calls Pause Next Finish Call Completed AutoTab AutoTab 0" at bounding box center [392, 32] width 468 height 38
click at [252, 31] on span "Next" at bounding box center [256, 31] width 17 height 11
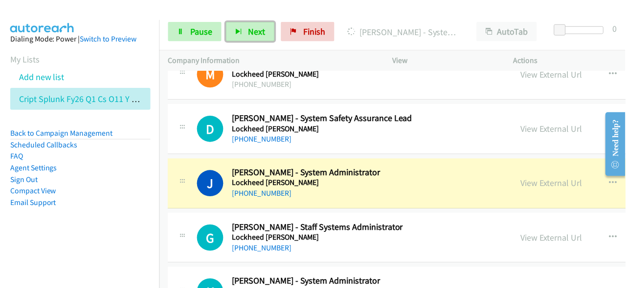
scroll to position [10511, 0]
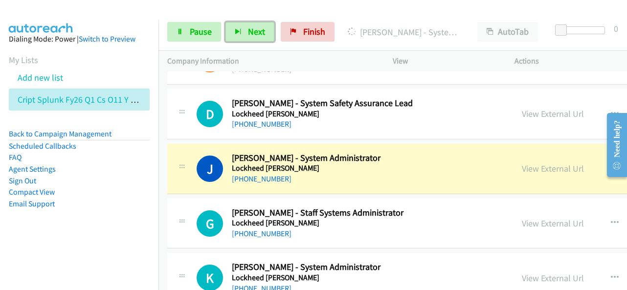
click at [384, 163] on h5 "Lockheed [PERSON_NAME]" at bounding box center [341, 168] width 218 height 10
click at [522, 163] on link "View External Url" at bounding box center [553, 168] width 62 height 11
click at [191, 28] on span "Pause" at bounding box center [201, 31] width 22 height 11
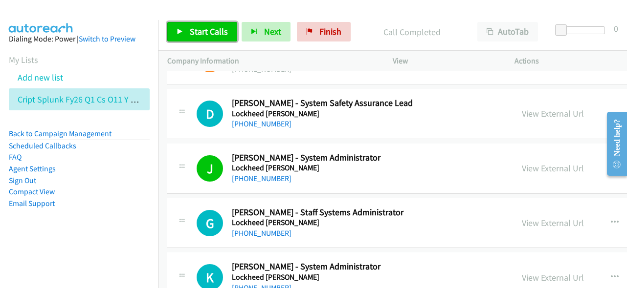
click at [189, 22] on link "Start Calls" at bounding box center [202, 32] width 70 height 20
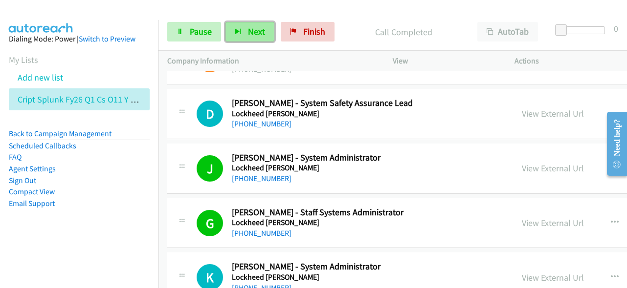
click at [261, 32] on span "Next" at bounding box center [256, 31] width 17 height 11
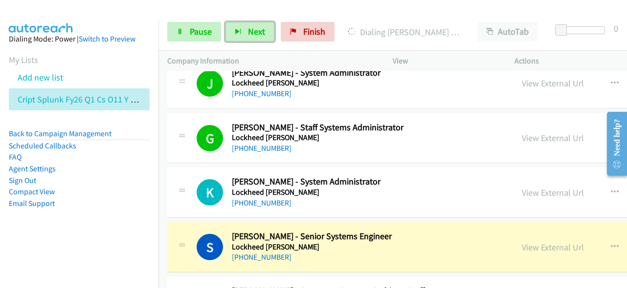
scroll to position [10609, 0]
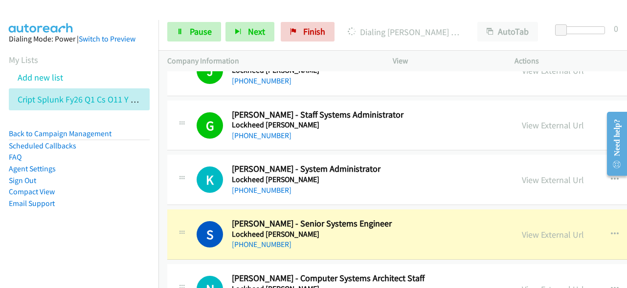
click at [88, 198] on li "Email Support" at bounding box center [79, 204] width 141 height 12
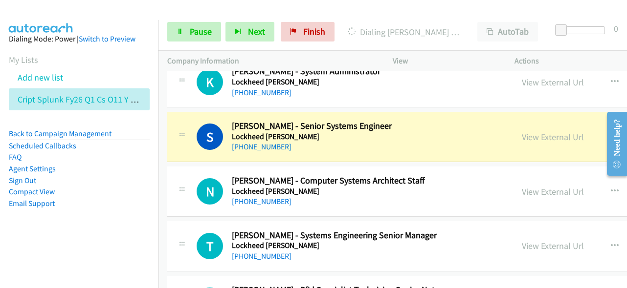
scroll to position [10755, 0]
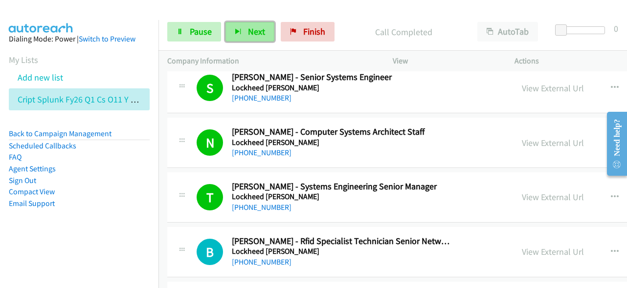
click at [243, 28] on button "Next" at bounding box center [249, 32] width 49 height 20
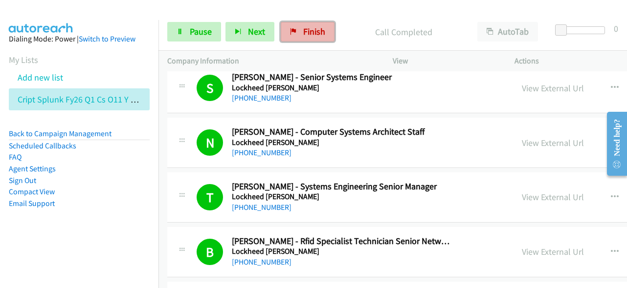
click at [298, 27] on link "Finish" at bounding box center [308, 32] width 54 height 20
